Goal: Navigation & Orientation: Find specific page/section

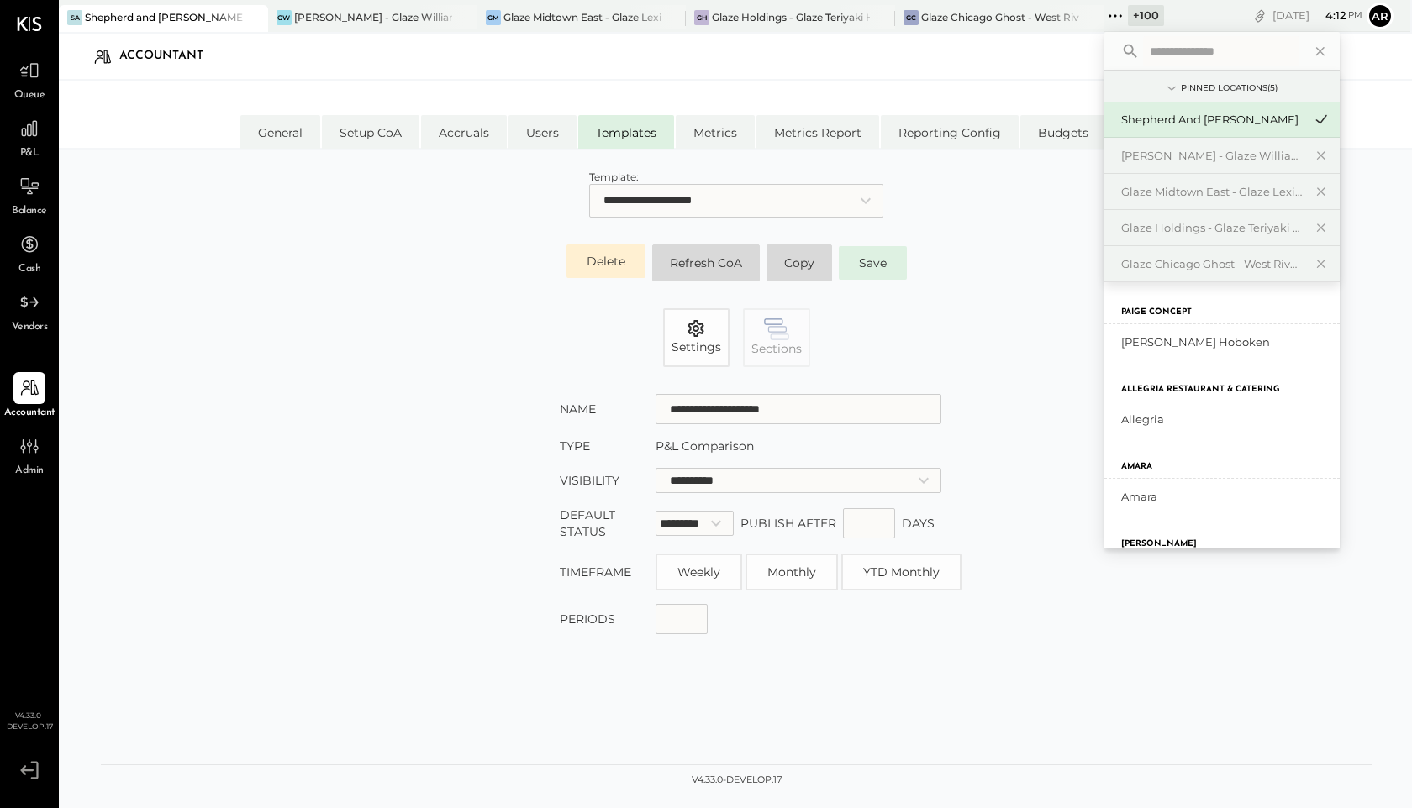
select select "**********"
click at [880, 23] on icon at bounding box center [880, 18] width 21 height 20
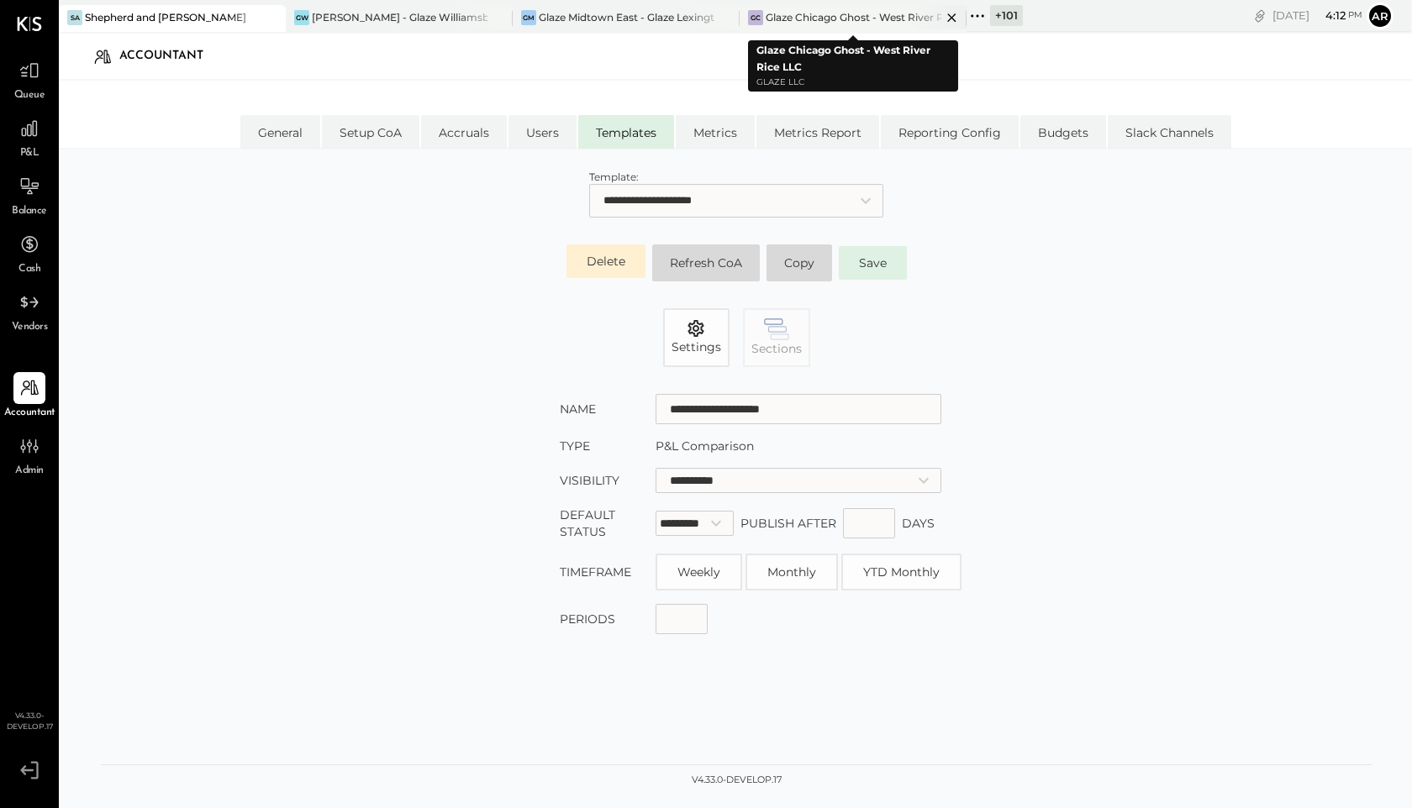
click at [952, 20] on icon at bounding box center [951, 18] width 21 height 20
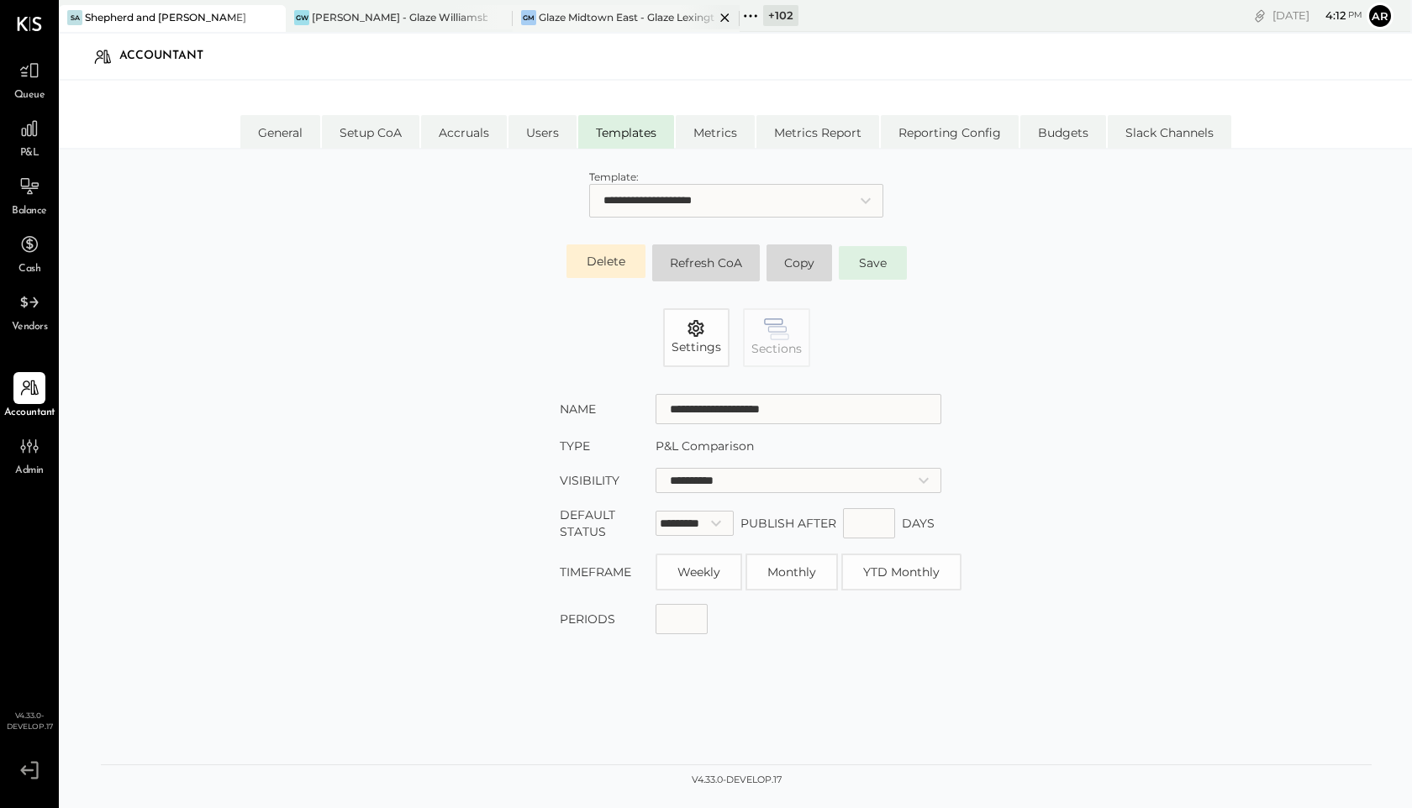
click at [728, 21] on icon at bounding box center [724, 17] width 8 height 8
click at [522, 22] on icon at bounding box center [524, 16] width 22 height 22
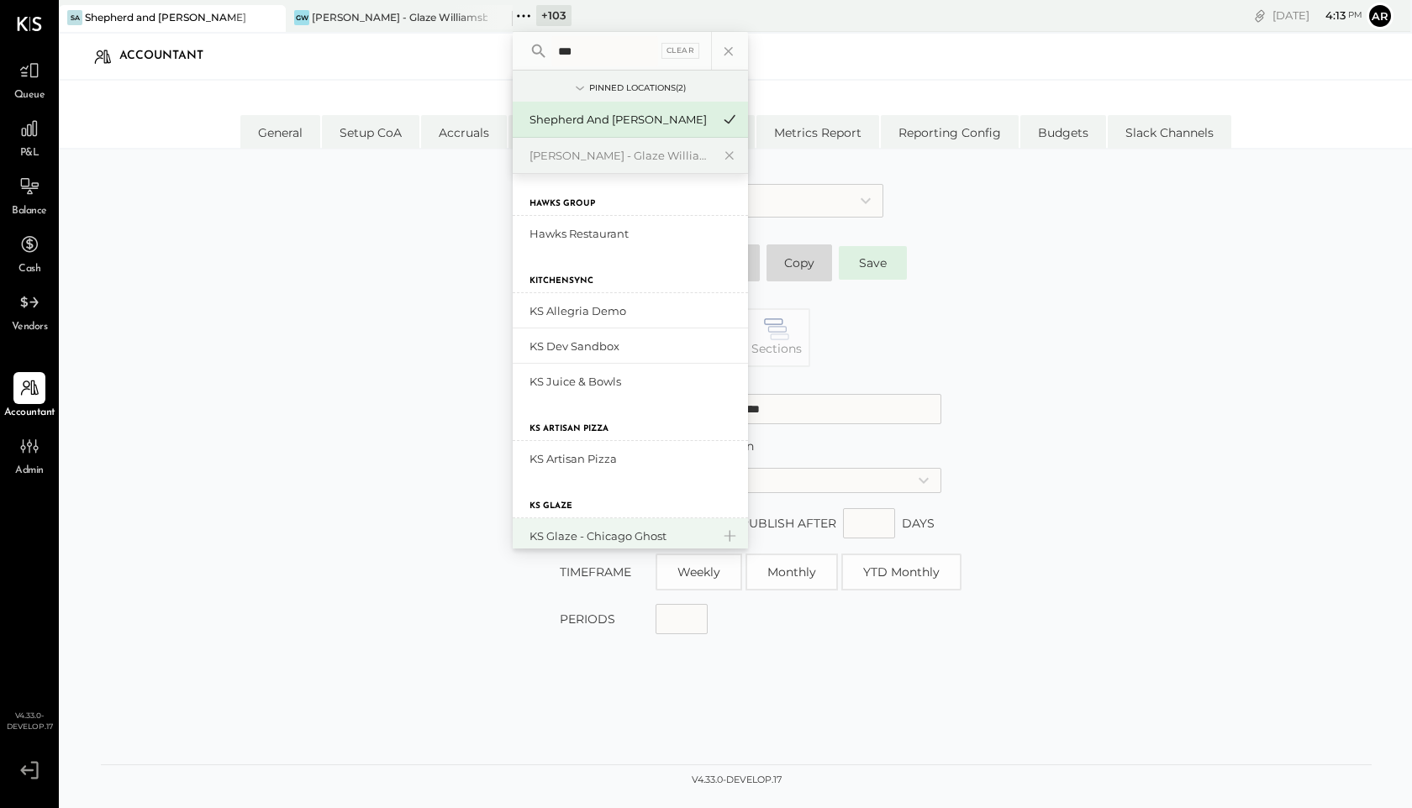
type input "**"
click at [597, 531] on div "KS Glaze - Chicago Ghost" at bounding box center [620, 537] width 182 height 16
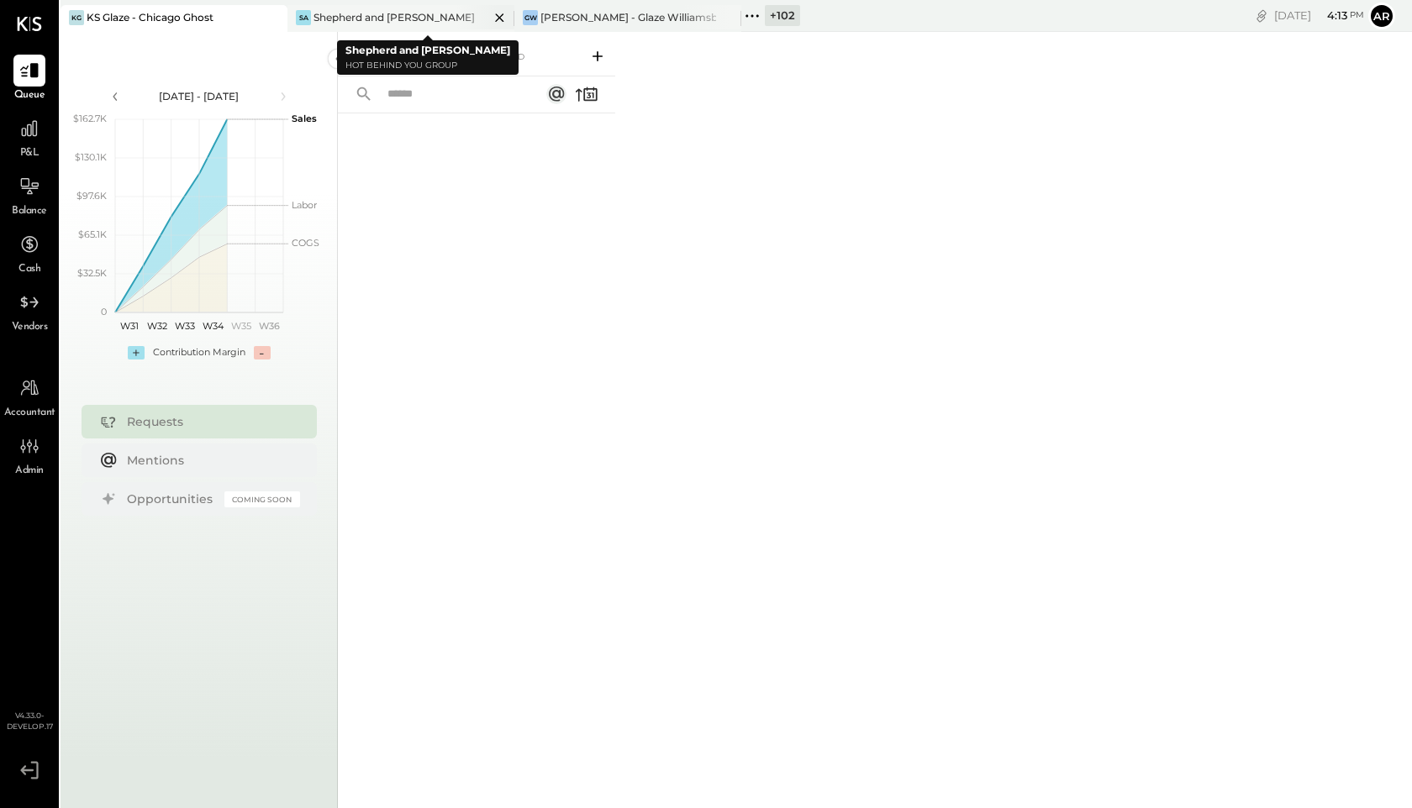
click at [397, 14] on div "Shepherd and [PERSON_NAME]" at bounding box center [393, 17] width 161 height 14
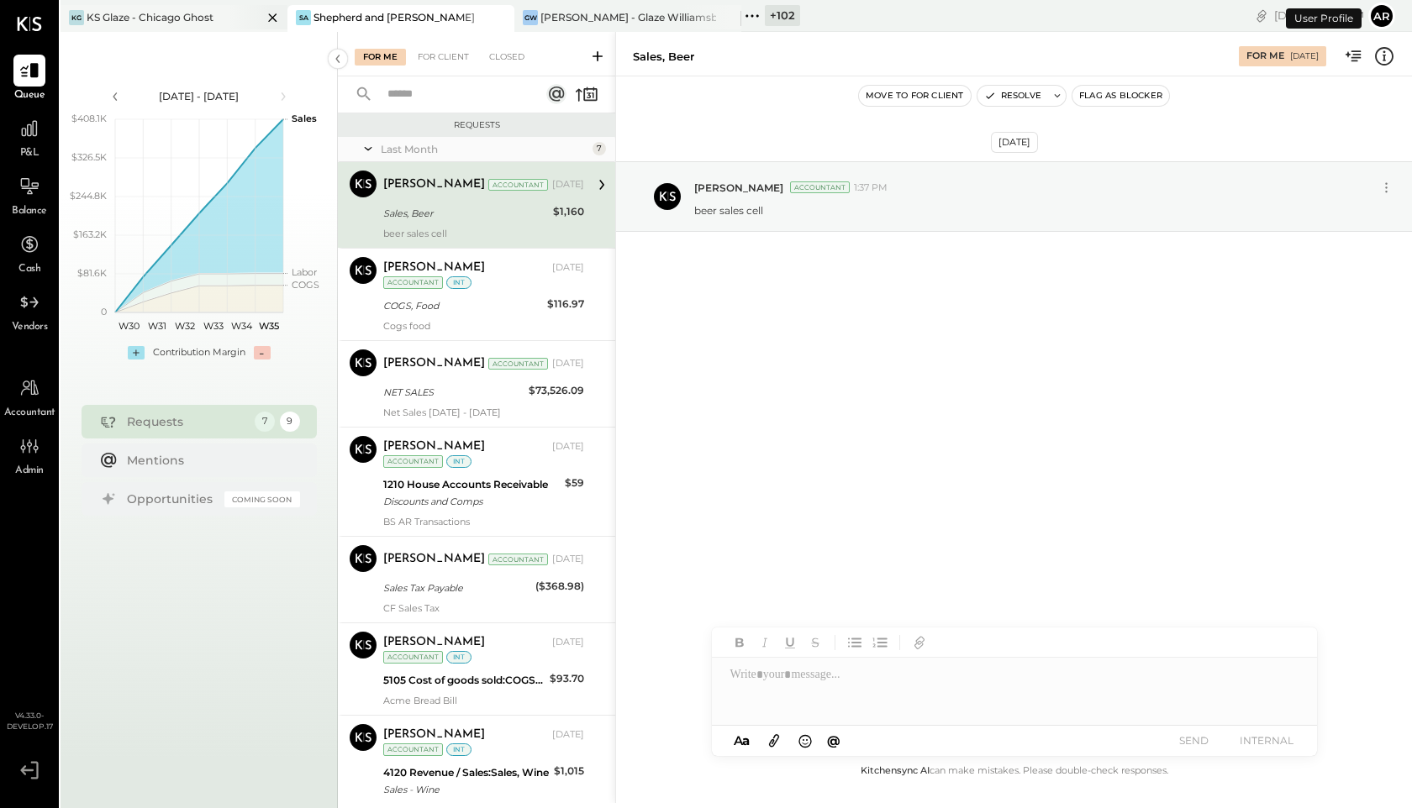
click at [224, 24] on div "KG KS Glaze - Chicago Ghost" at bounding box center [174, 18] width 227 height 27
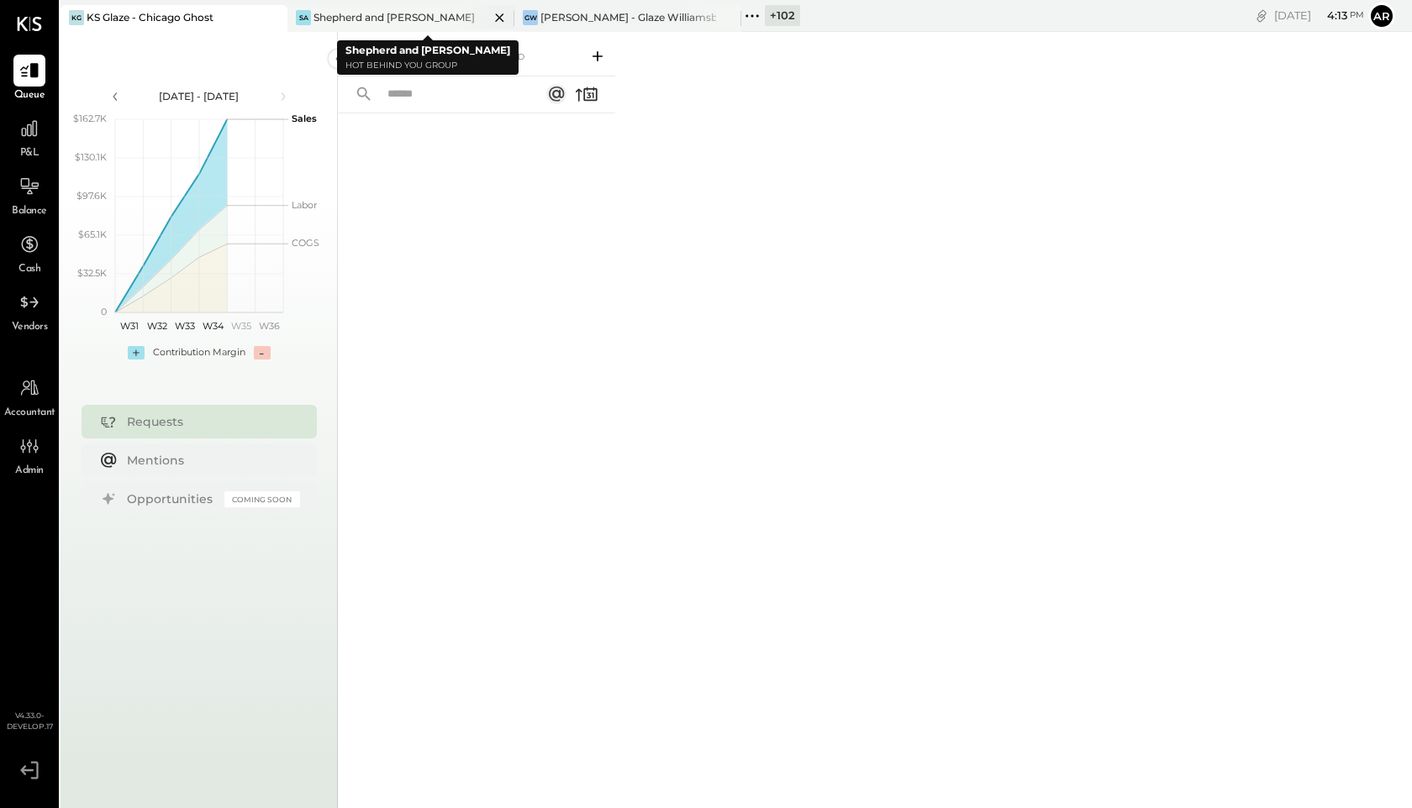
click at [461, 20] on div at bounding box center [484, 17] width 59 height 24
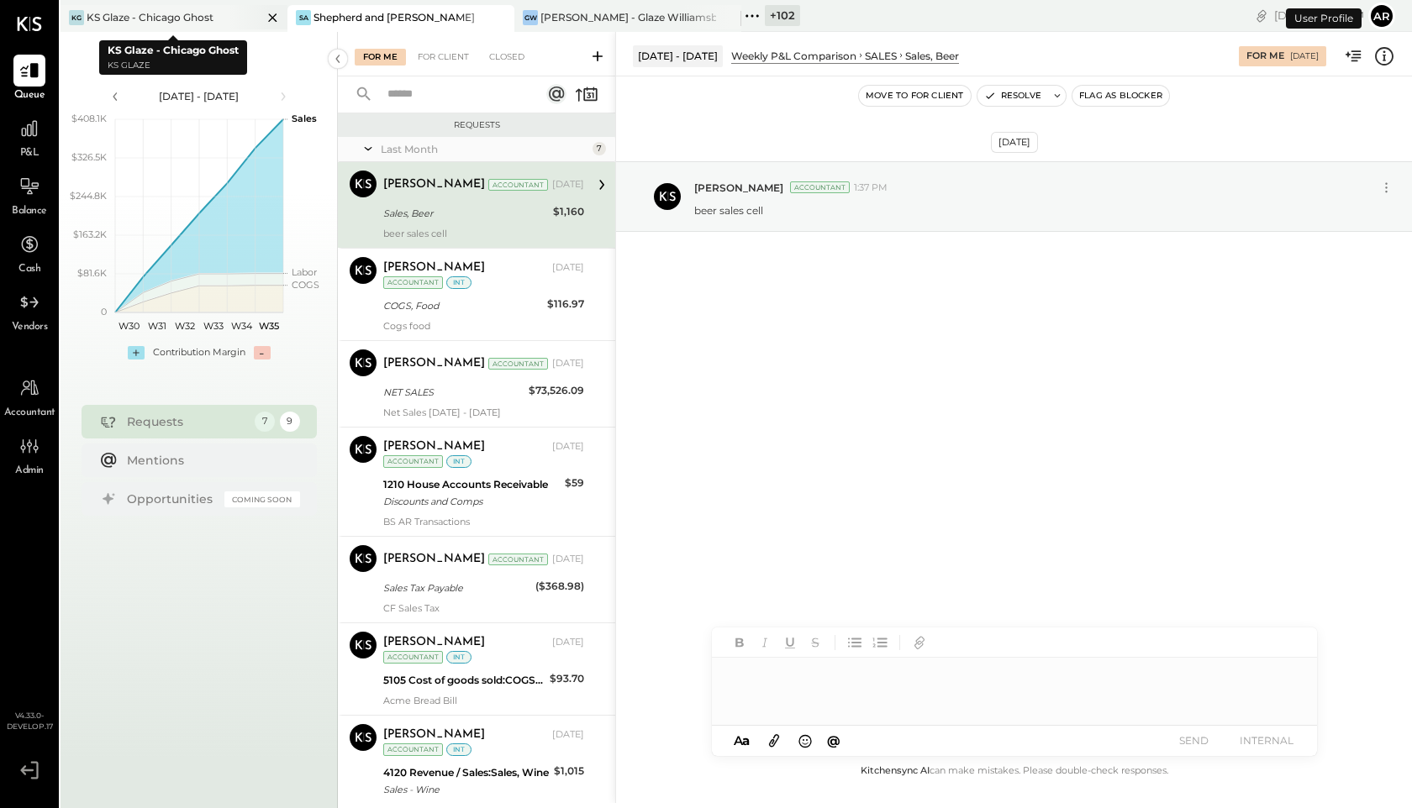
click at [208, 8] on div "KG KS Glaze - Chicago Ghost" at bounding box center [174, 18] width 227 height 27
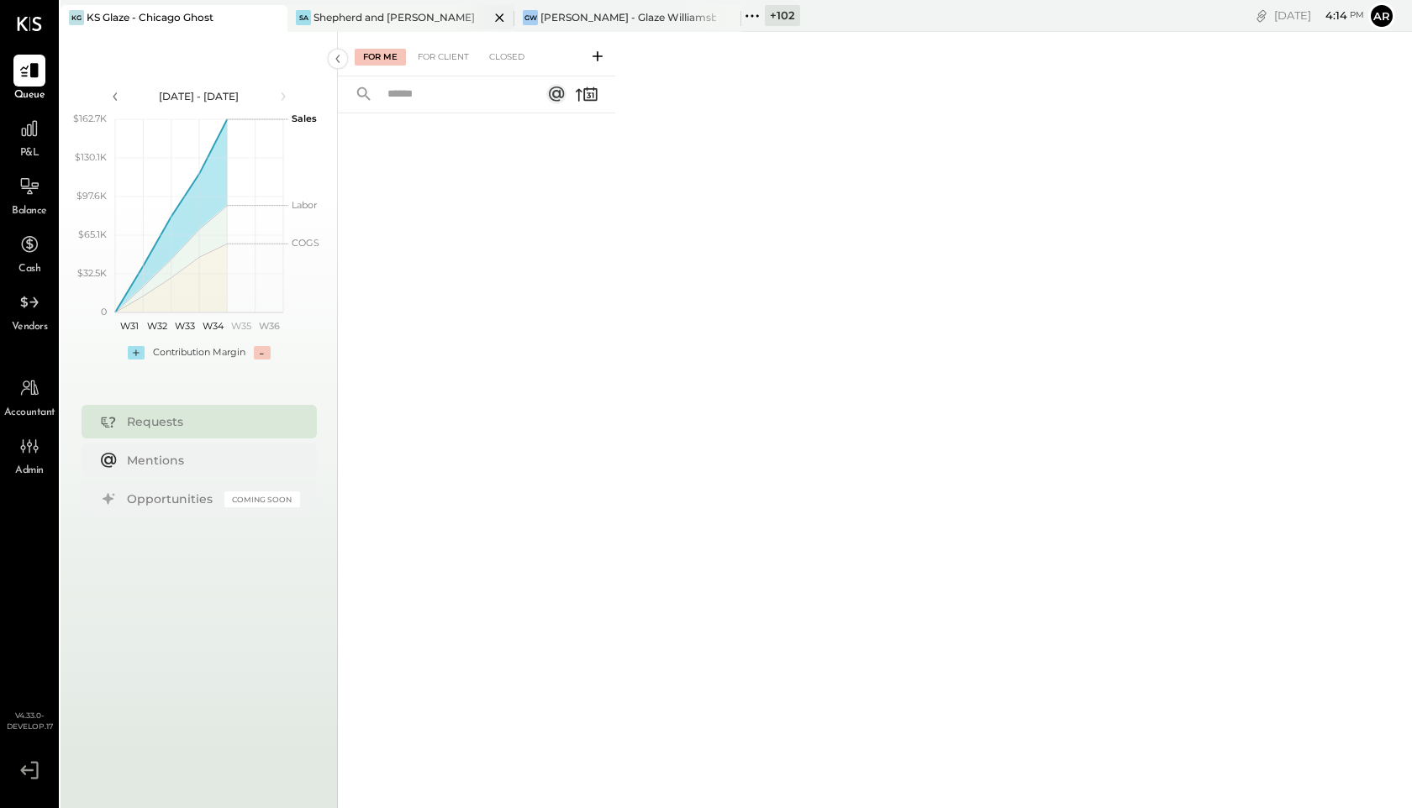
click at [382, 18] on div "Shepherd and [PERSON_NAME]" at bounding box center [393, 17] width 161 height 14
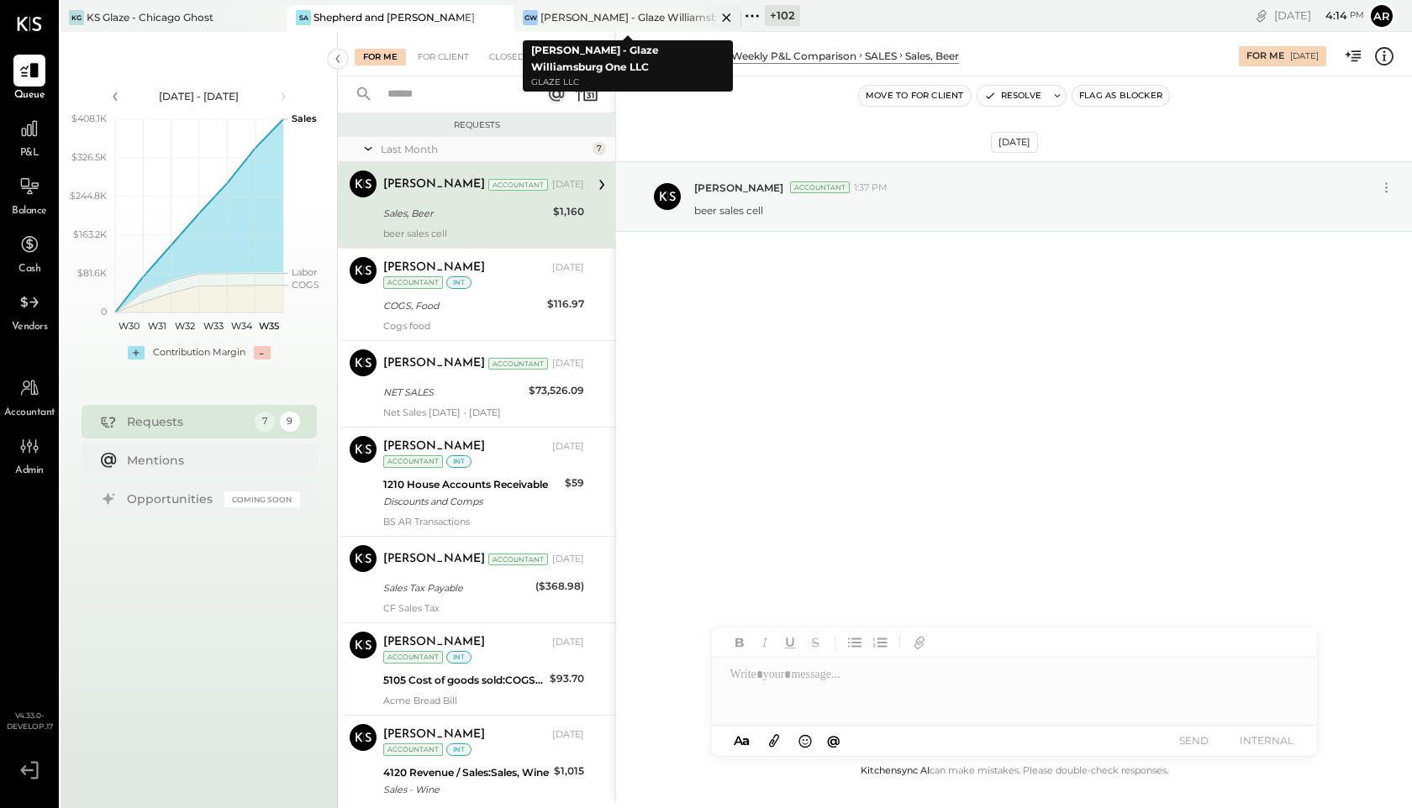
click at [603, 13] on div "[PERSON_NAME] - Glaze Williamsburg One LLC" at bounding box center [628, 17] width 176 height 14
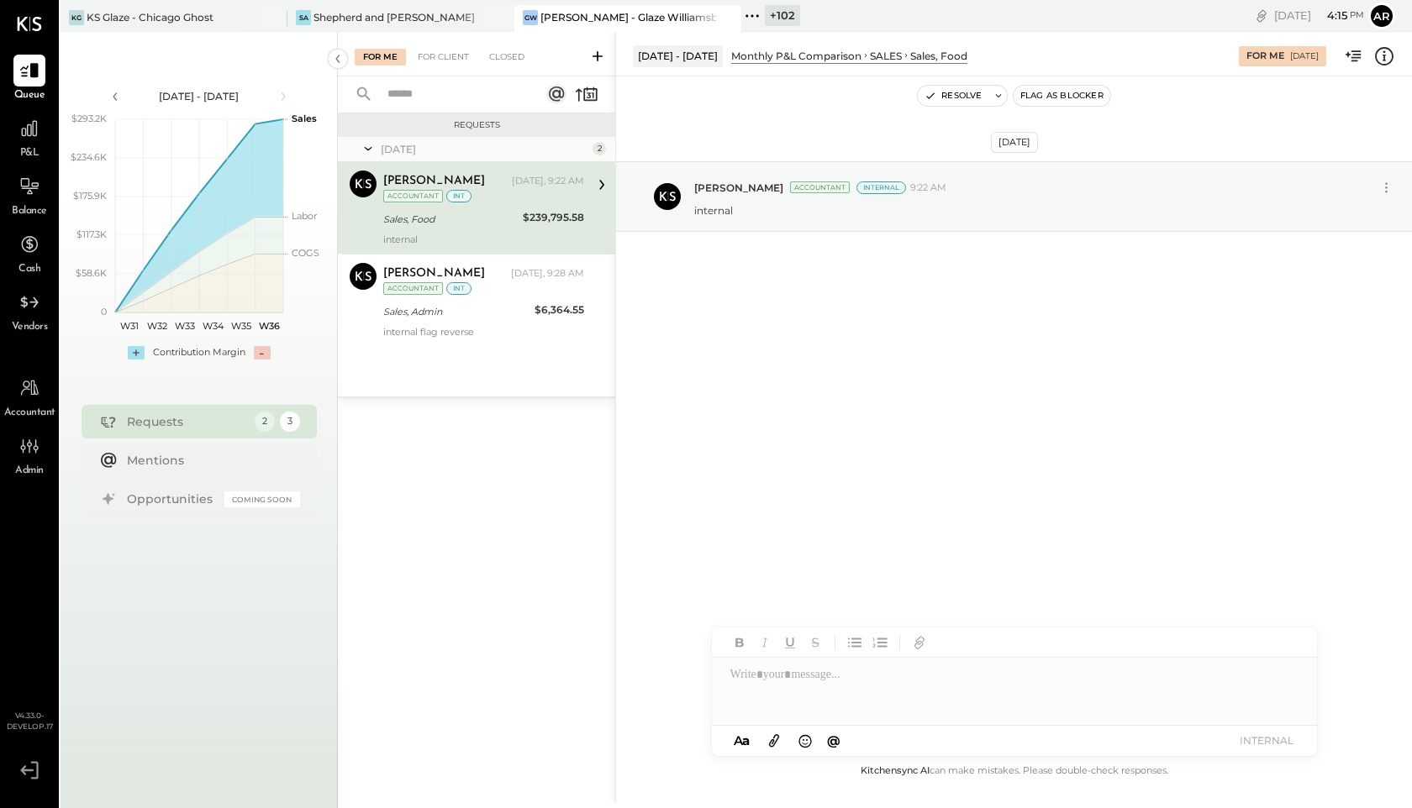
click at [751, 12] on icon at bounding box center [752, 16] width 22 height 22
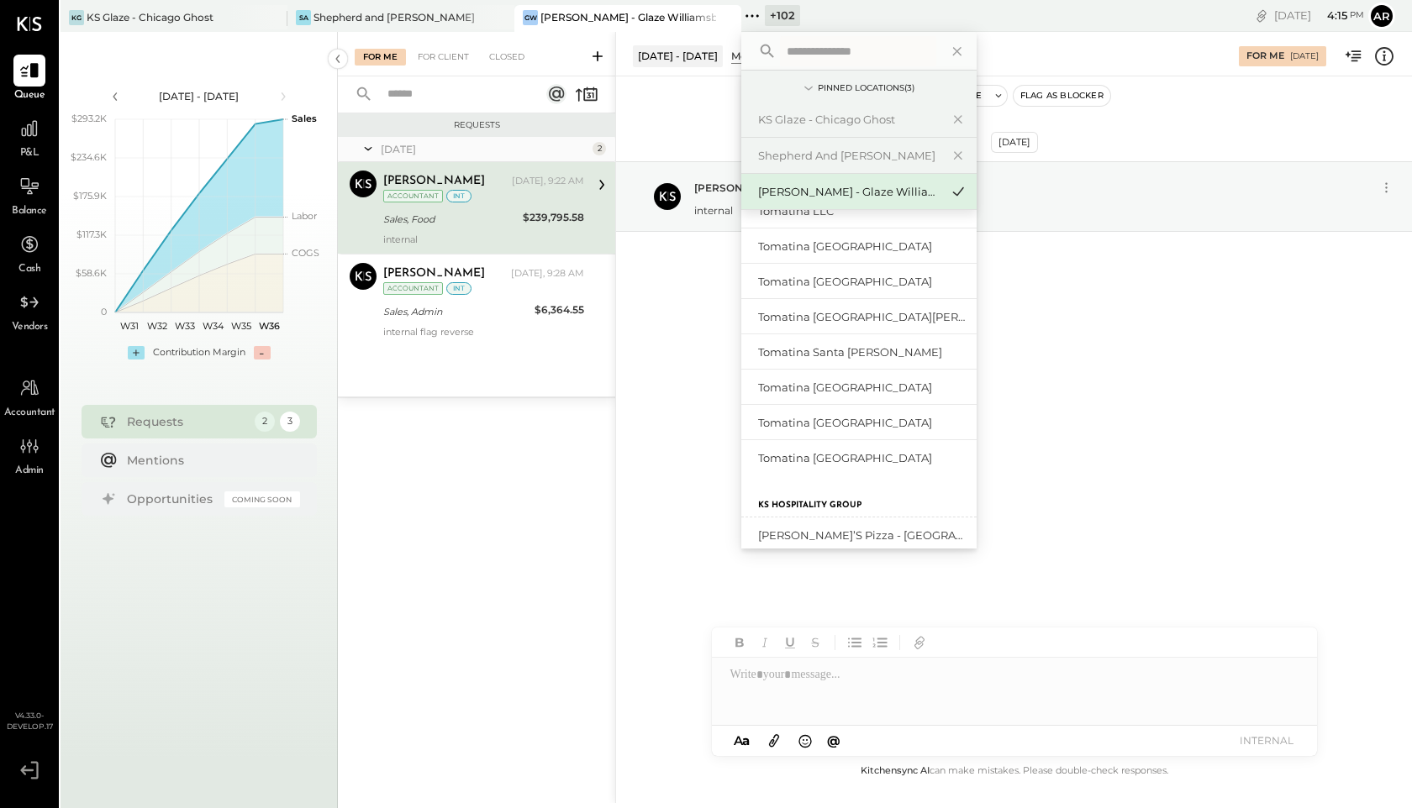
scroll to position [5051, 0]
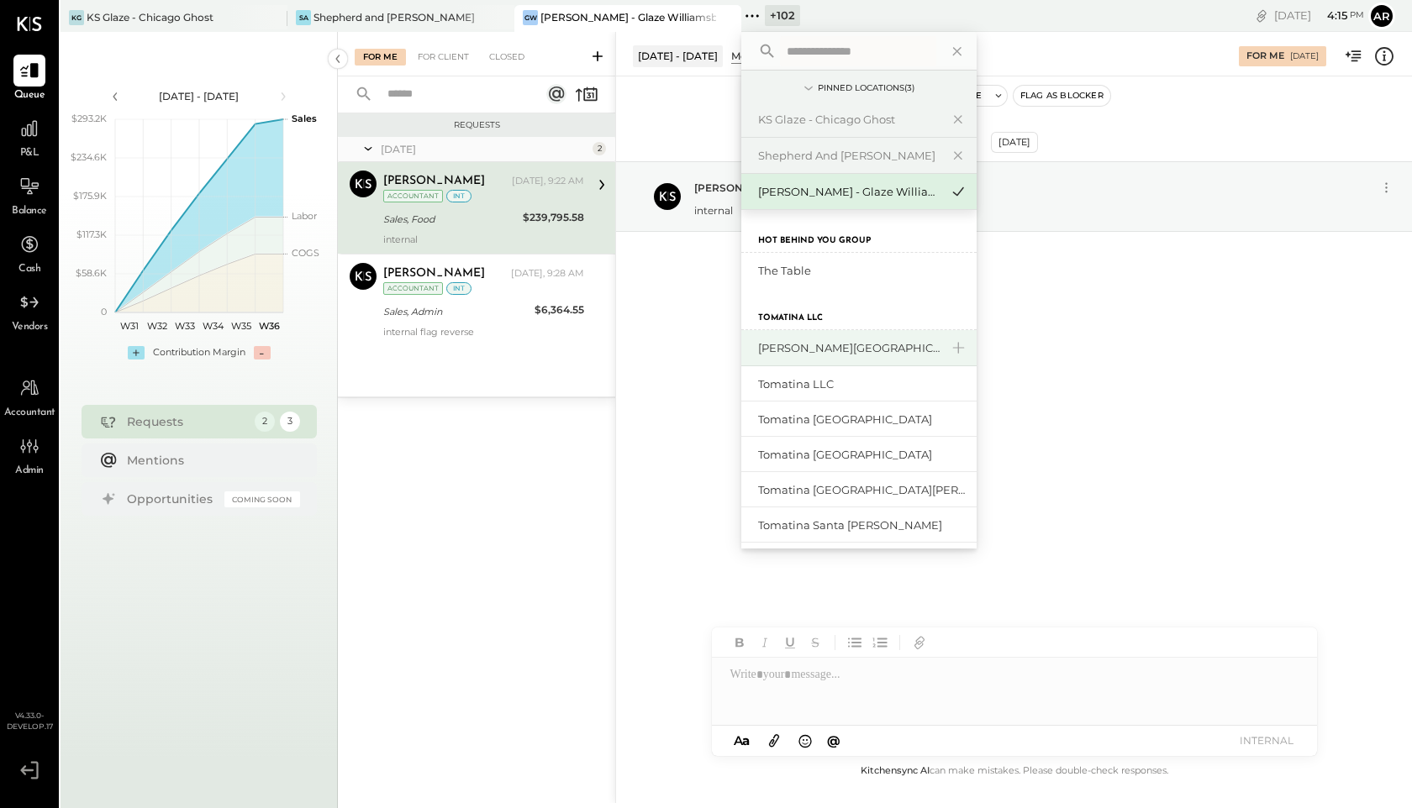
click at [808, 346] on div "[PERSON_NAME][GEOGRAPHIC_DATA]" at bounding box center [849, 348] width 182 height 16
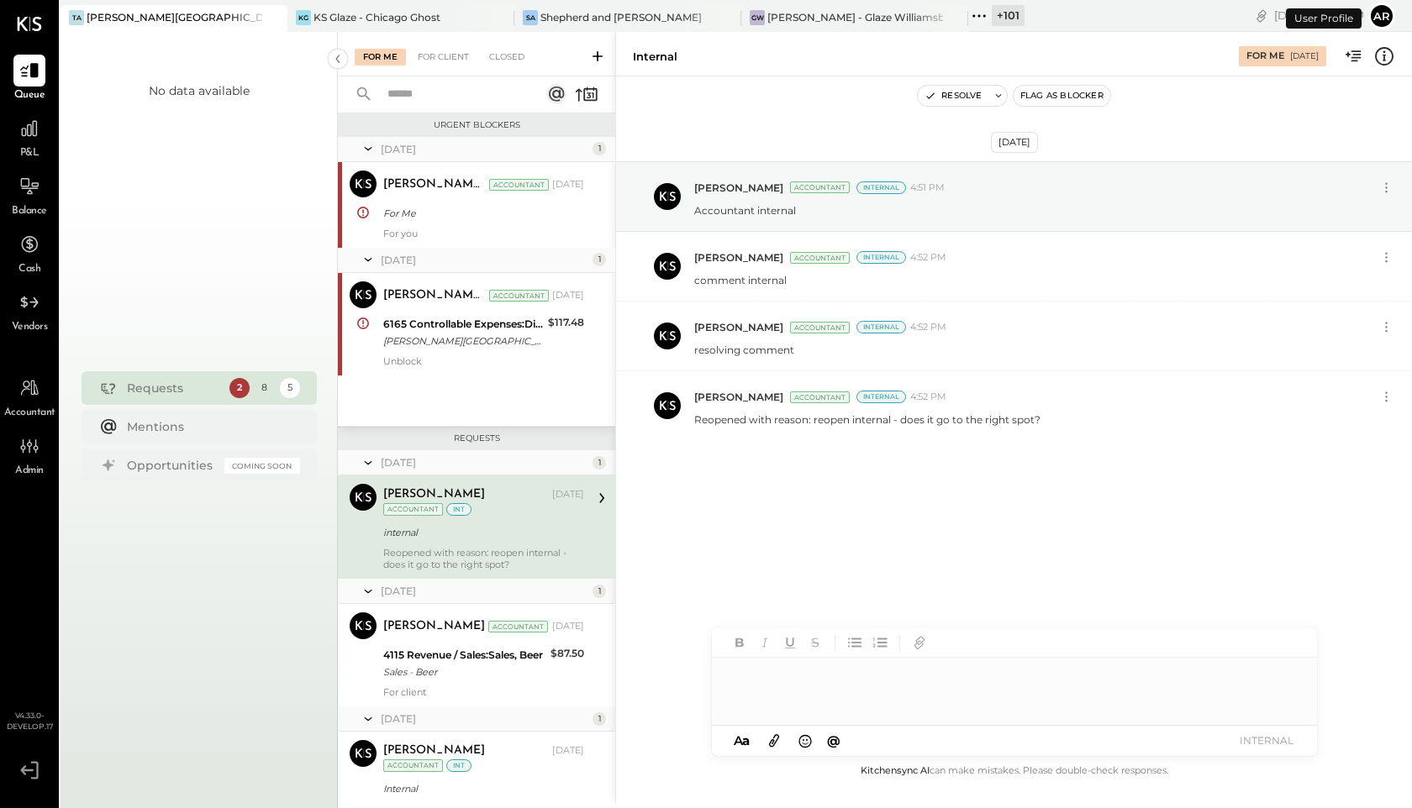
scroll to position [68, 0]
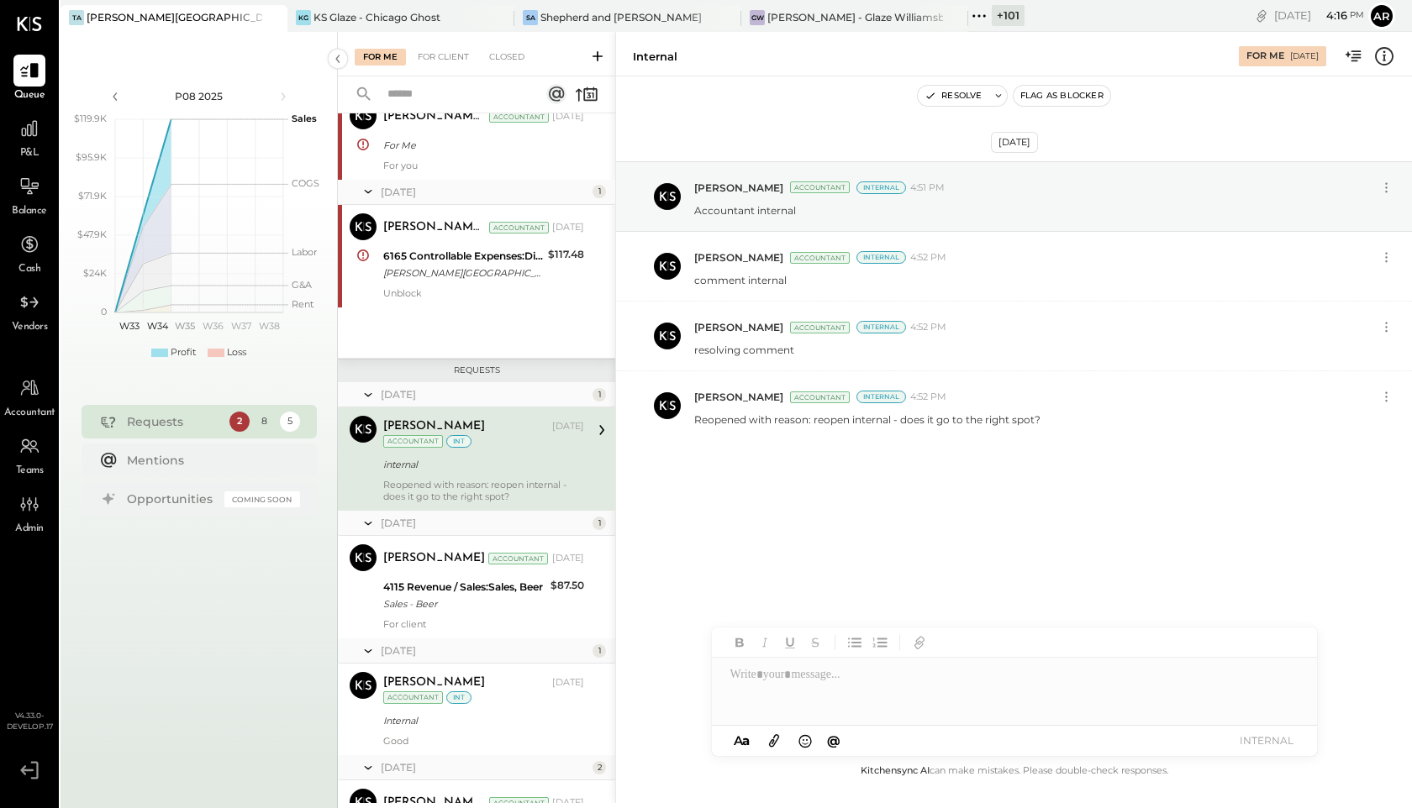
click at [979, 16] on icon at bounding box center [978, 15] width 3 height 3
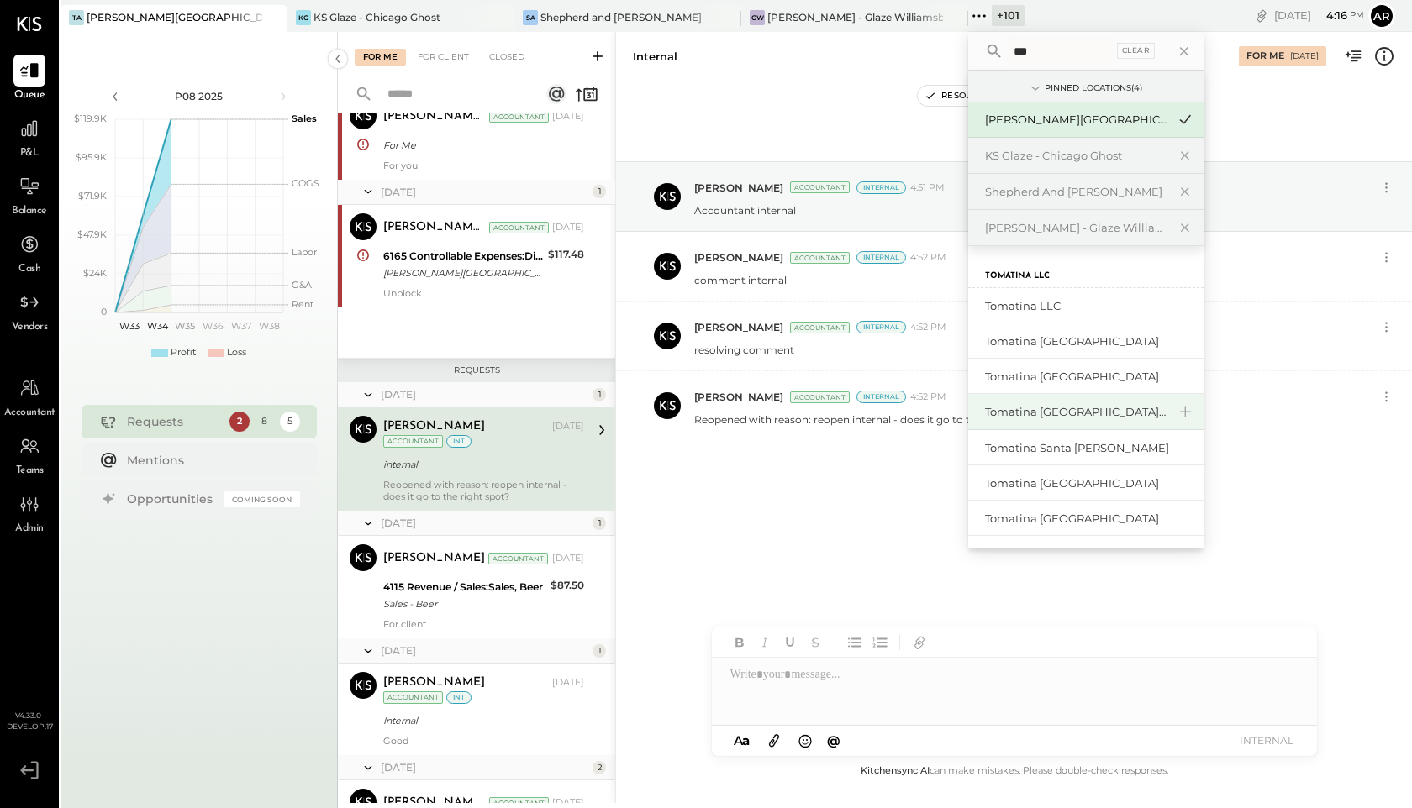
type input "***"
click at [1066, 418] on div "Tomatina [GEOGRAPHIC_DATA][PERSON_NAME]" at bounding box center [1076, 412] width 182 height 16
